Goal: Task Accomplishment & Management: Manage account settings

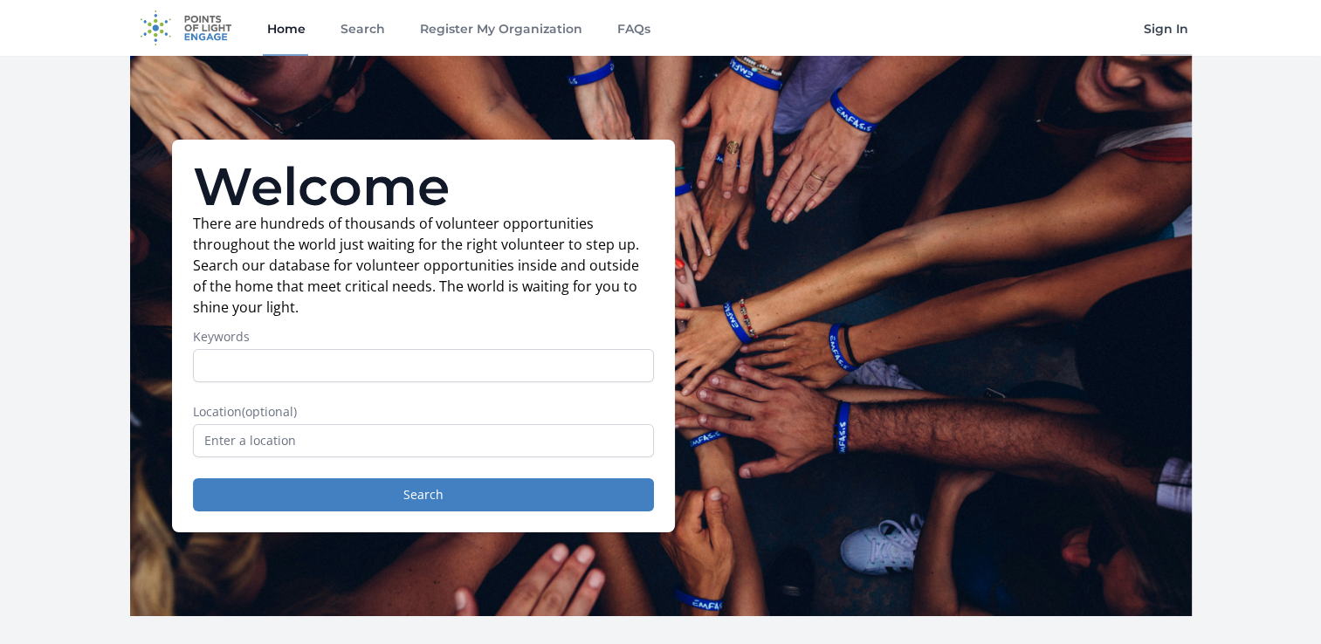
click at [1173, 30] on link "Sign In" at bounding box center [1166, 28] width 52 height 56
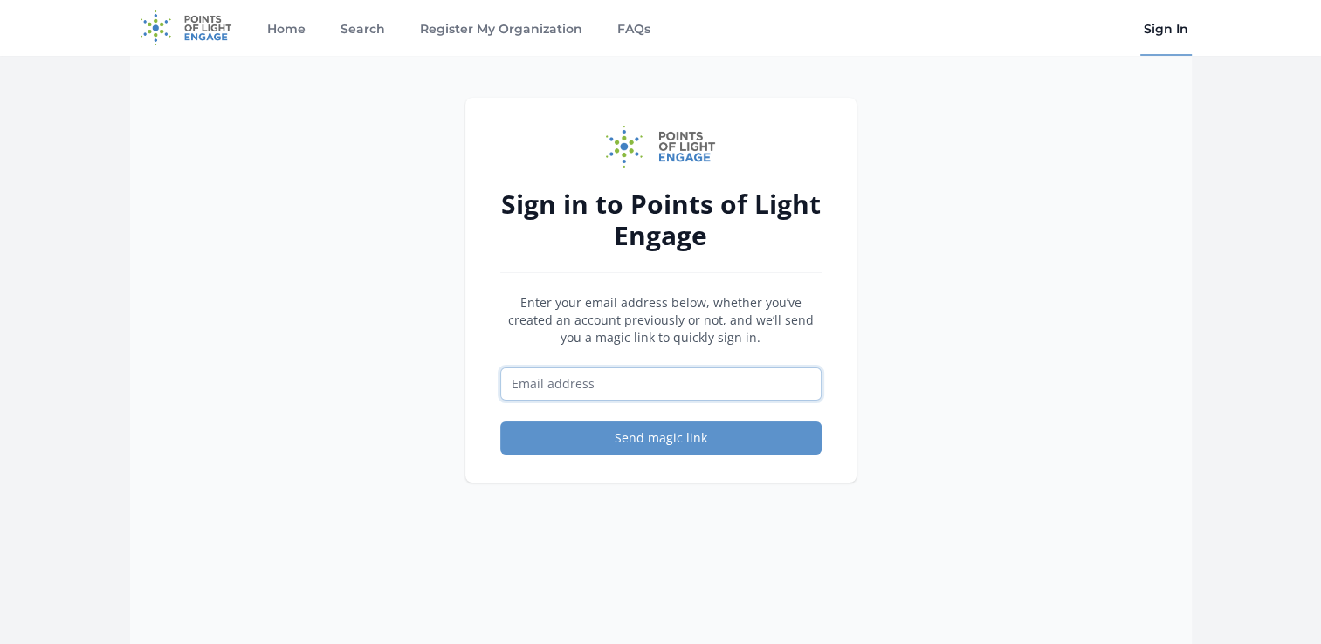
click at [605, 376] on input "Email address" at bounding box center [660, 384] width 321 height 33
type input "[EMAIL_ADDRESS][DOMAIN_NAME]"
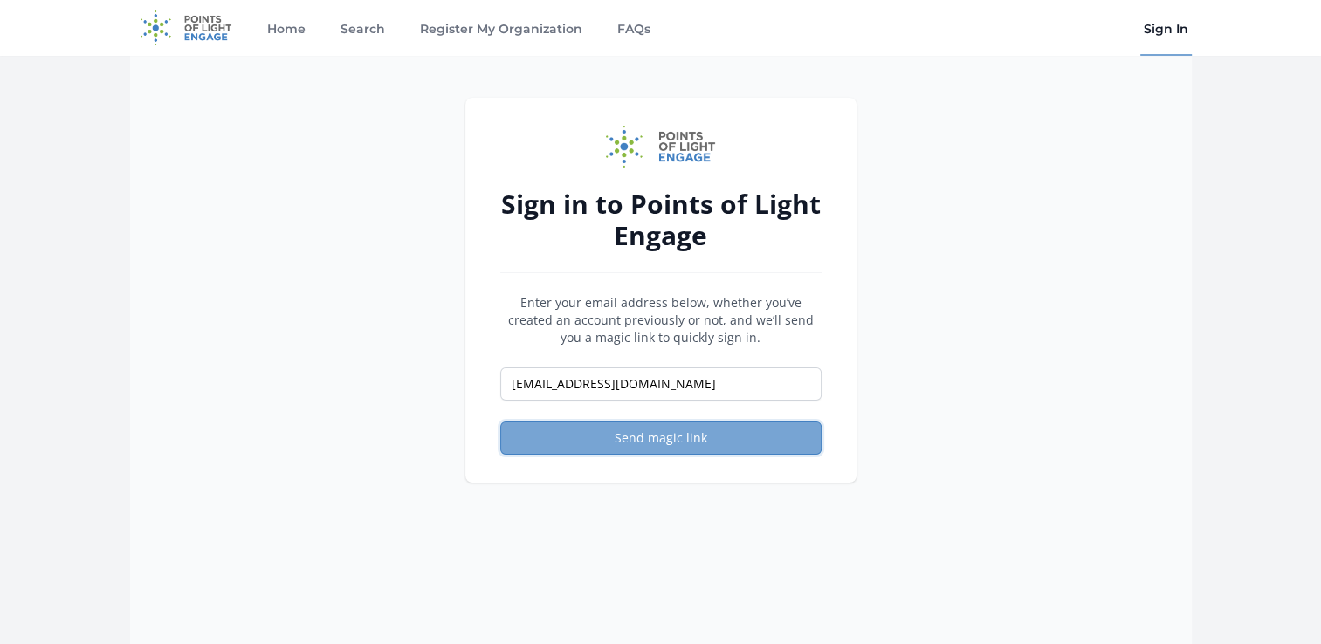
click at [615, 440] on button "Send magic link" at bounding box center [660, 438] width 321 height 33
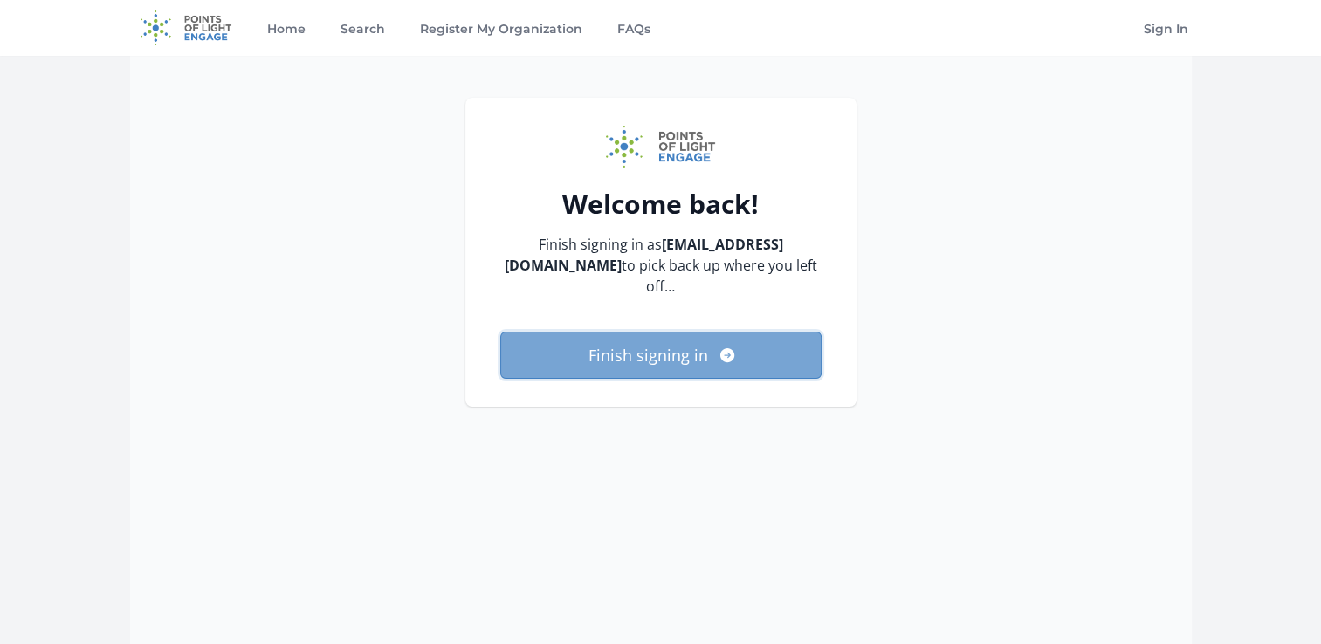
click at [702, 340] on button "Finish signing in" at bounding box center [660, 355] width 321 height 47
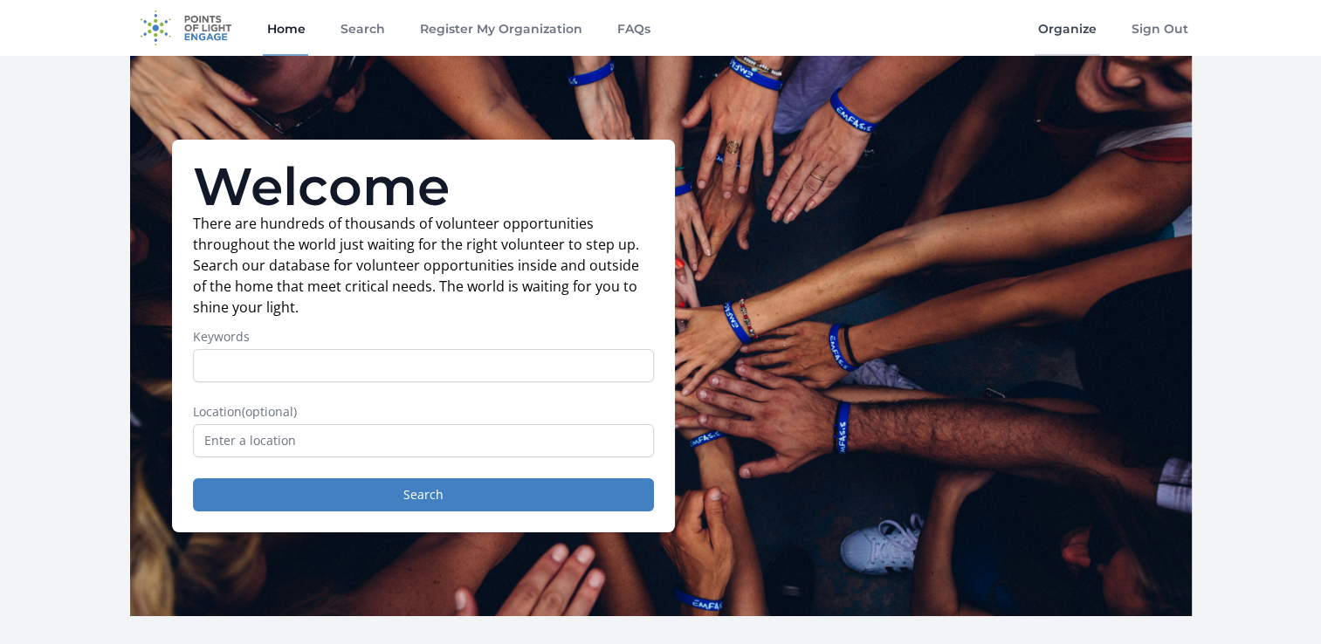
click at [1072, 33] on link "Organize" at bounding box center [1067, 28] width 65 height 56
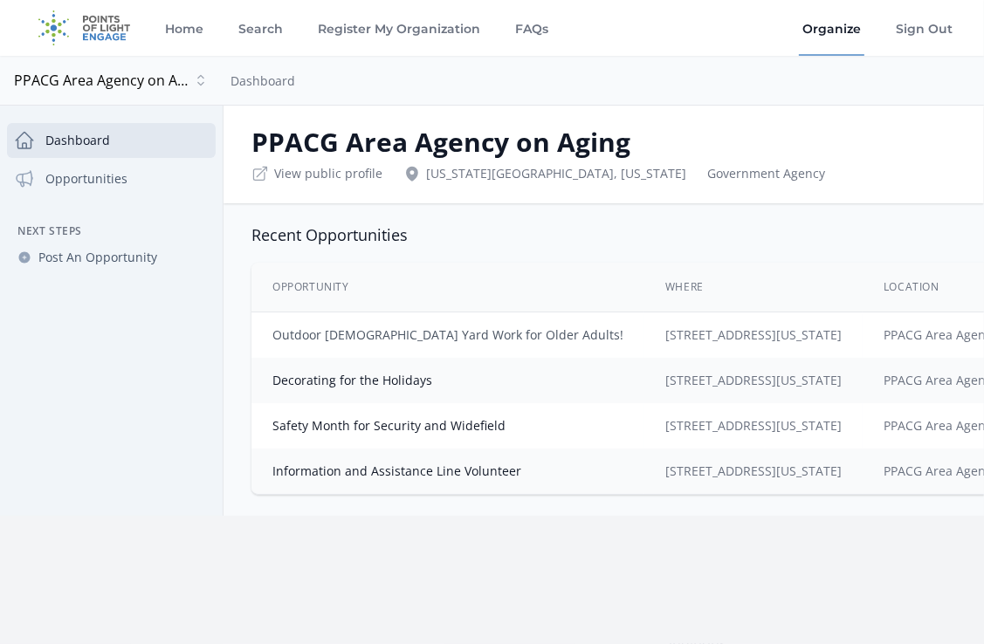
click at [513, 338] on link "Outdoor [DEMOGRAPHIC_DATA] Yard Work for Older Adults!" at bounding box center [447, 335] width 351 height 17
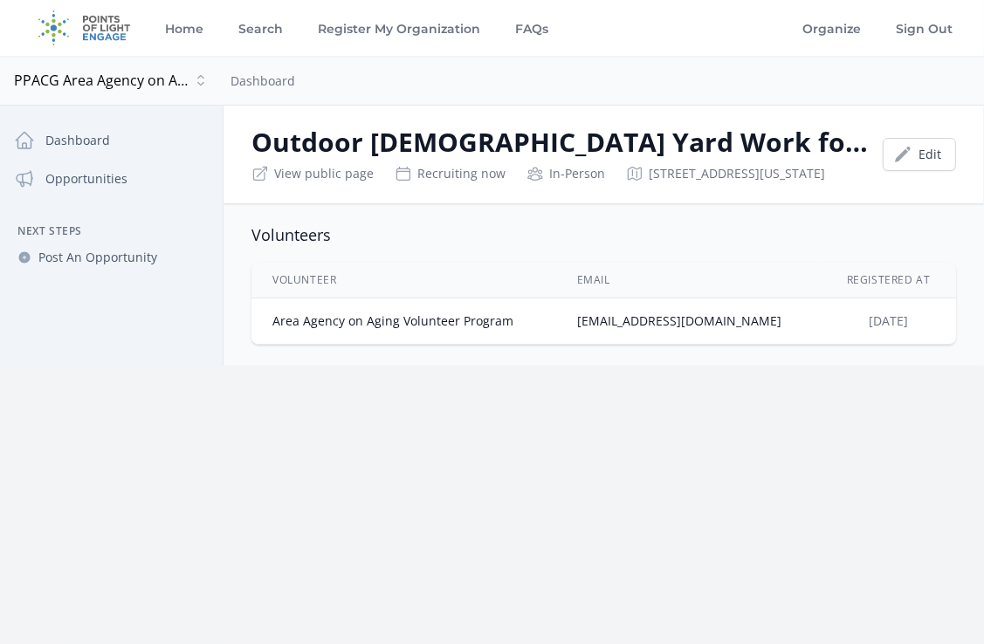
click at [457, 336] on td "Area Agency on Aging Volunteer Program" at bounding box center [403, 322] width 305 height 46
click at [447, 335] on td "Area Agency on Aging Volunteer Program" at bounding box center [403, 322] width 305 height 46
drag, startPoint x: 437, startPoint y: 347, endPoint x: 470, endPoint y: 351, distance: 32.5
click at [470, 345] on td "Area Agency on Aging Volunteer Program" at bounding box center [403, 322] width 305 height 46
drag, startPoint x: 470, startPoint y: 351, endPoint x: 615, endPoint y: 358, distance: 145.1
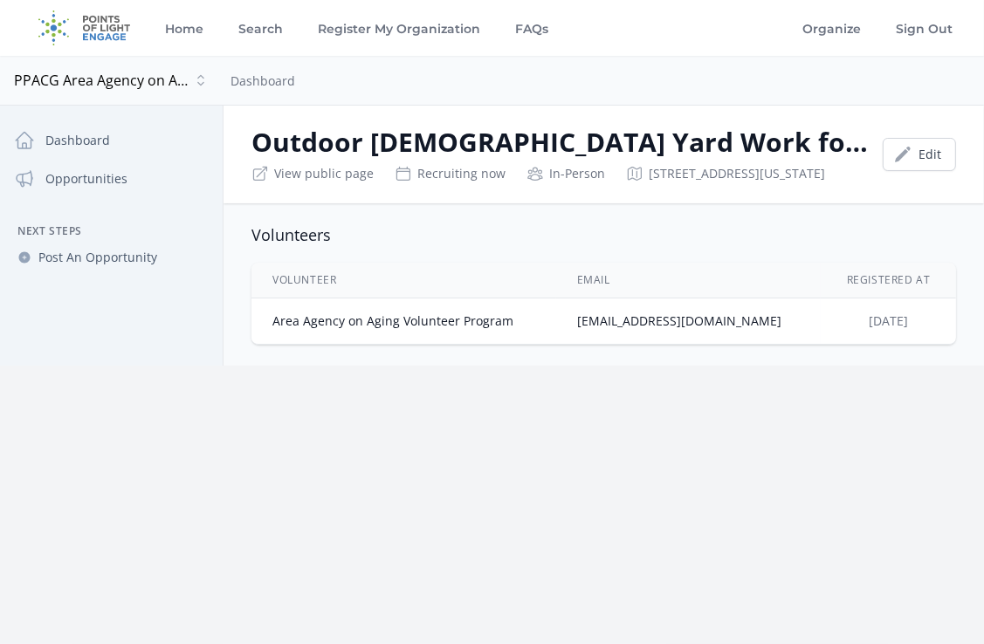
click at [556, 345] on td "Area Agency on Aging Volunteer Program" at bounding box center [403, 322] width 305 height 46
drag, startPoint x: 710, startPoint y: 345, endPoint x: 719, endPoint y: 341, distance: 10.2
click at [719, 341] on td "[EMAIL_ADDRESS][DOMAIN_NAME]" at bounding box center [688, 322] width 265 height 46
click at [453, 341] on td "Area Agency on Aging Volunteer Program" at bounding box center [403, 322] width 305 height 46
click at [65, 149] on link "Dashboard" at bounding box center [111, 140] width 209 height 35
